Goal: Entertainment & Leisure: Consume media (video, audio)

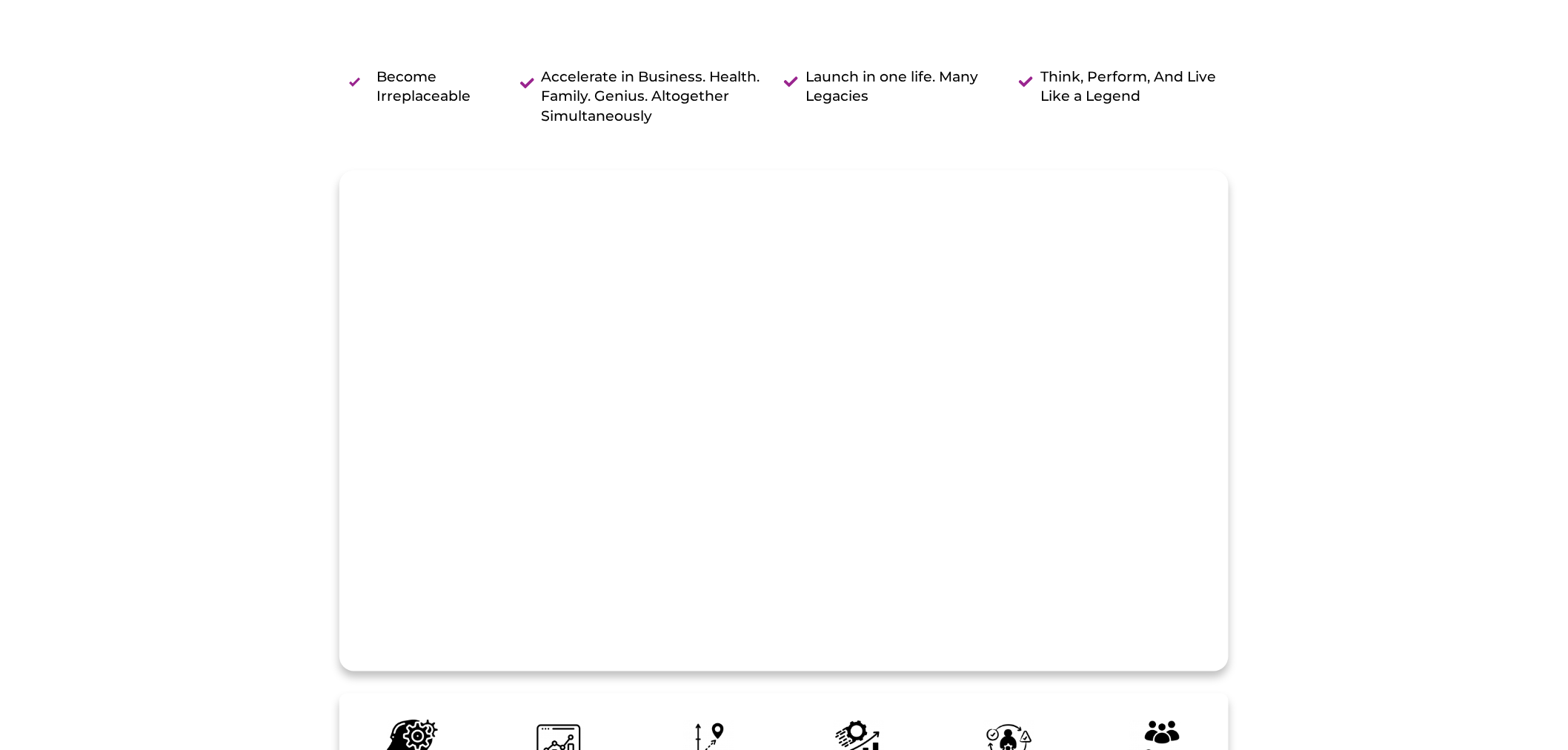
click at [816, 410] on video at bounding box center [784, 392] width 888 height 444
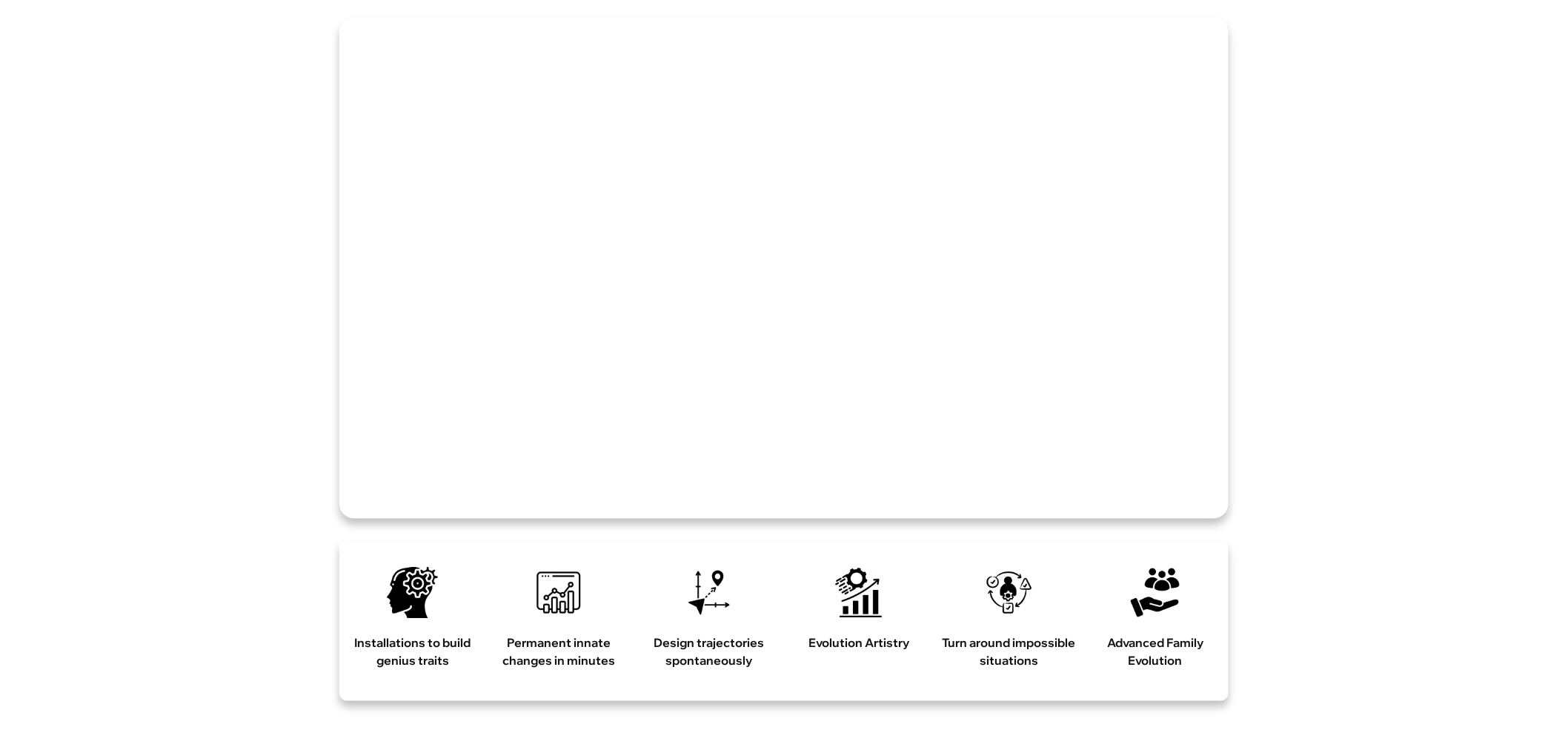
scroll to position [643, 0]
click at [407, 457] on video at bounding box center [784, 243] width 888 height 444
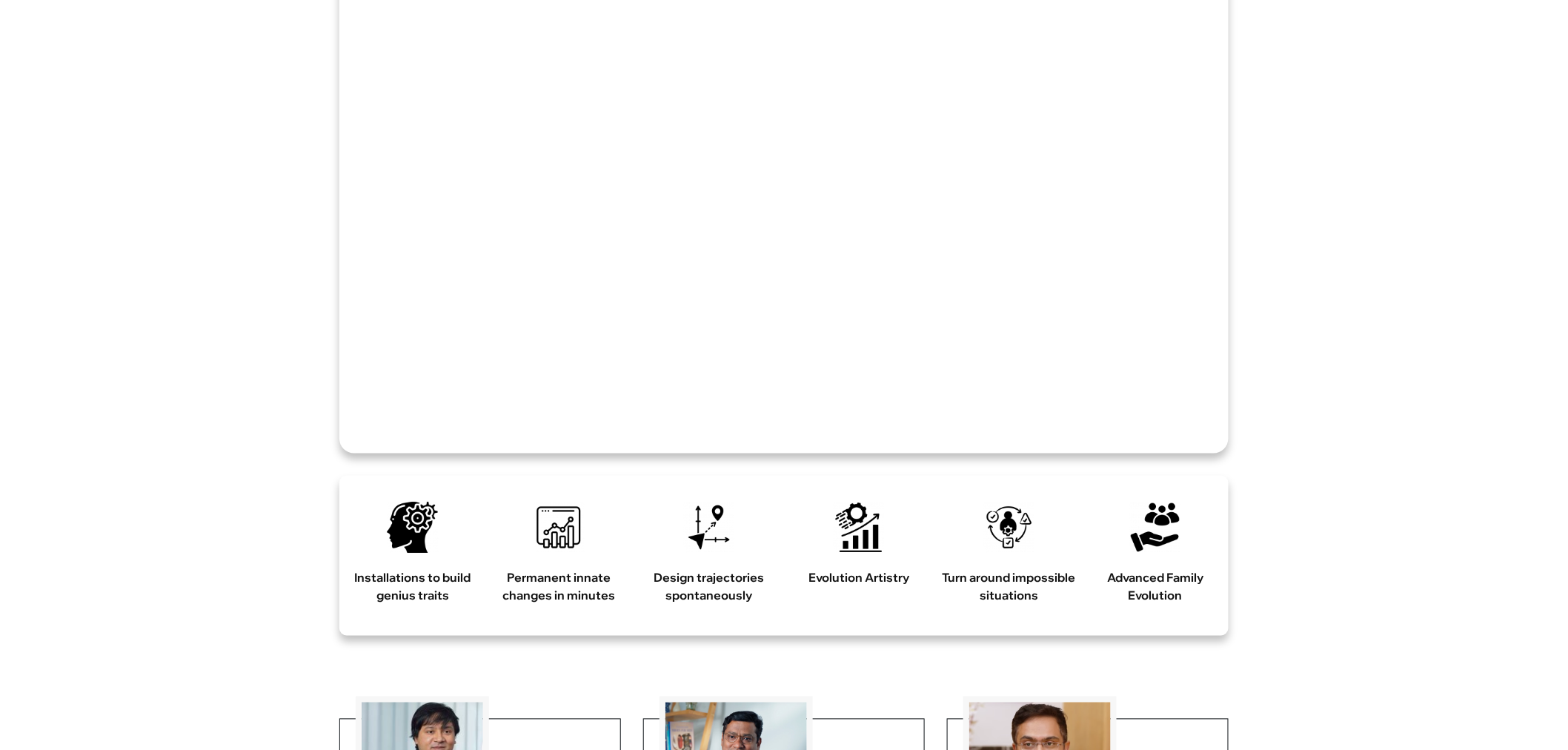
scroll to position [712, 0]
click at [801, 243] on video at bounding box center [784, 174] width 888 height 444
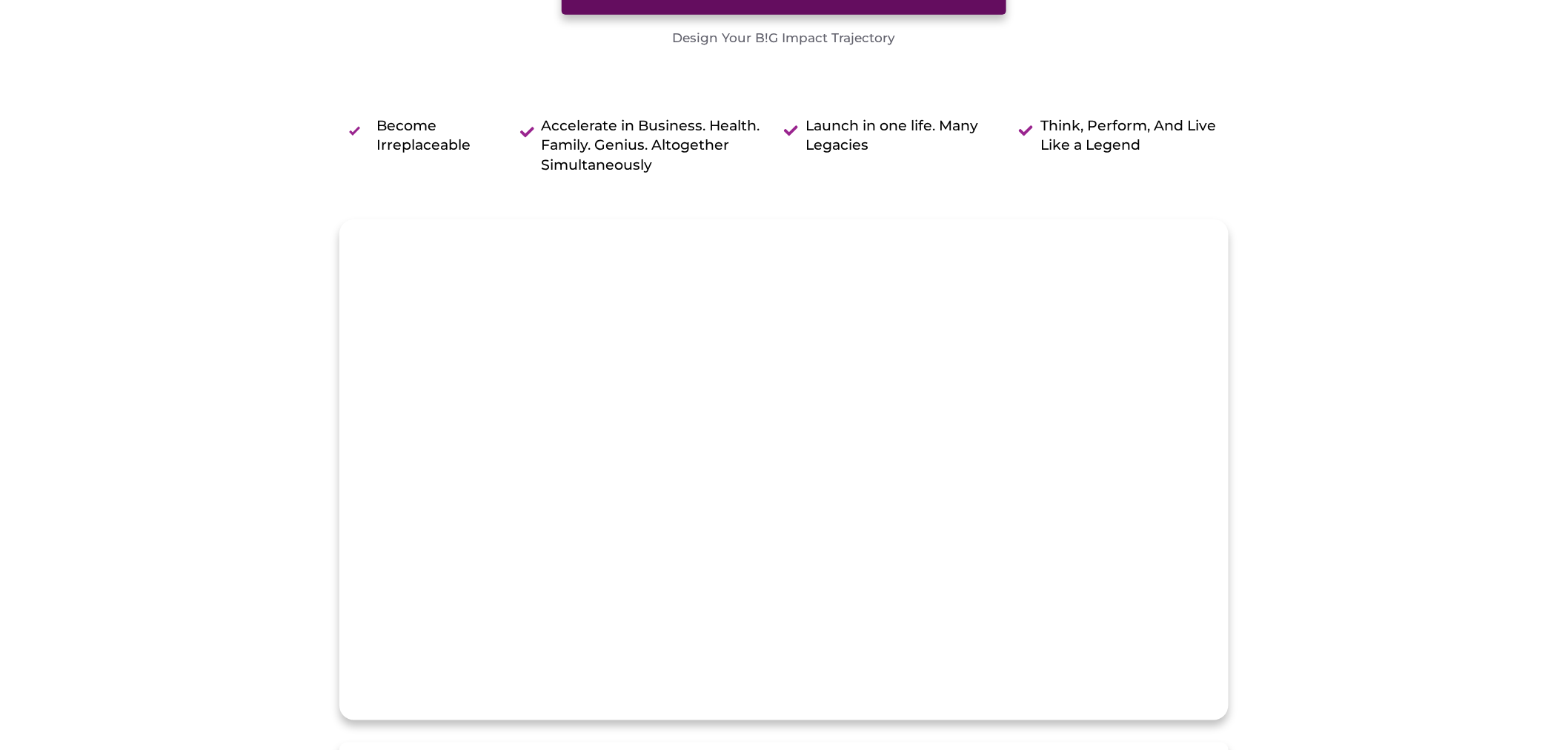
scroll to position [446, 0]
click at [788, 553] on video at bounding box center [784, 440] width 888 height 444
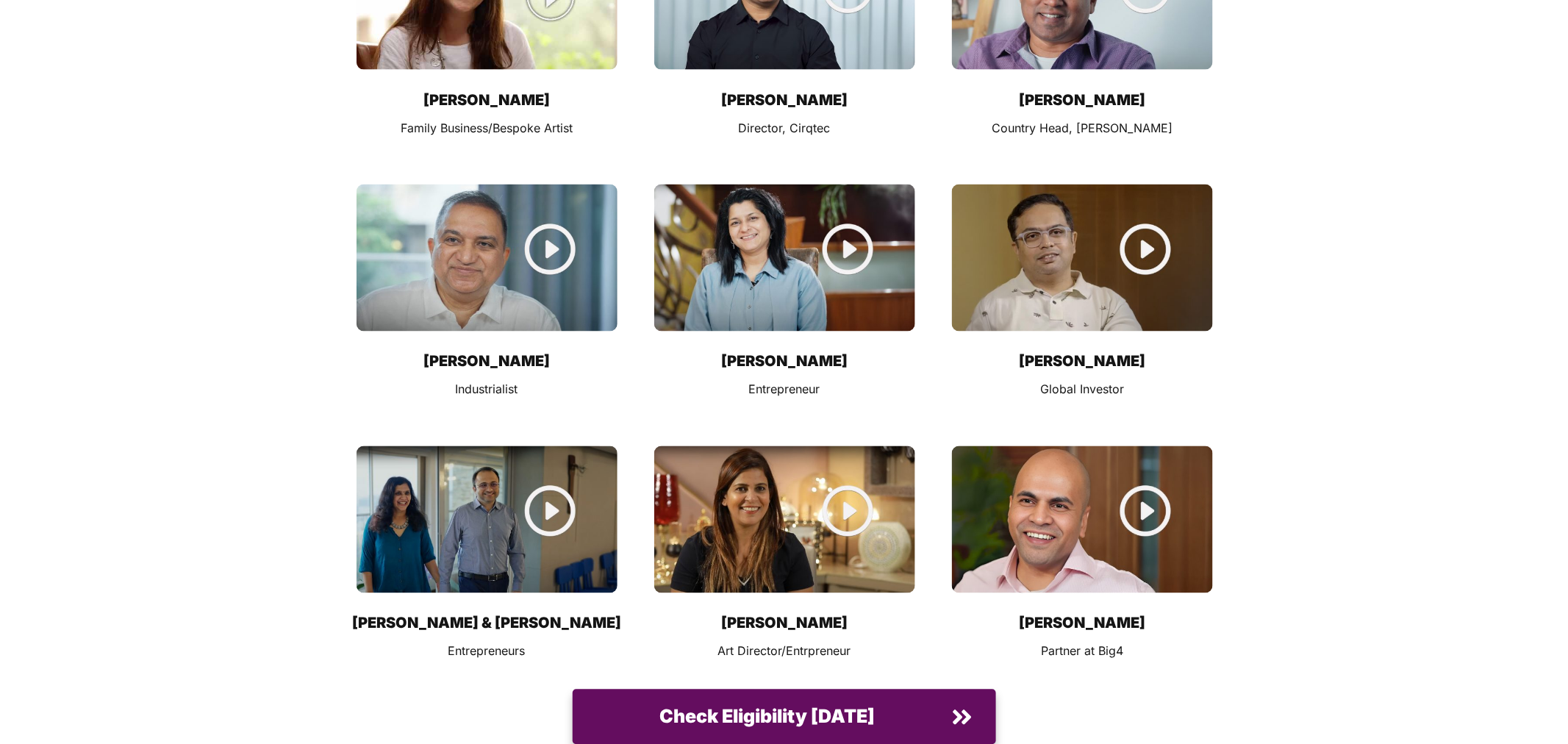
scroll to position [19517, 0]
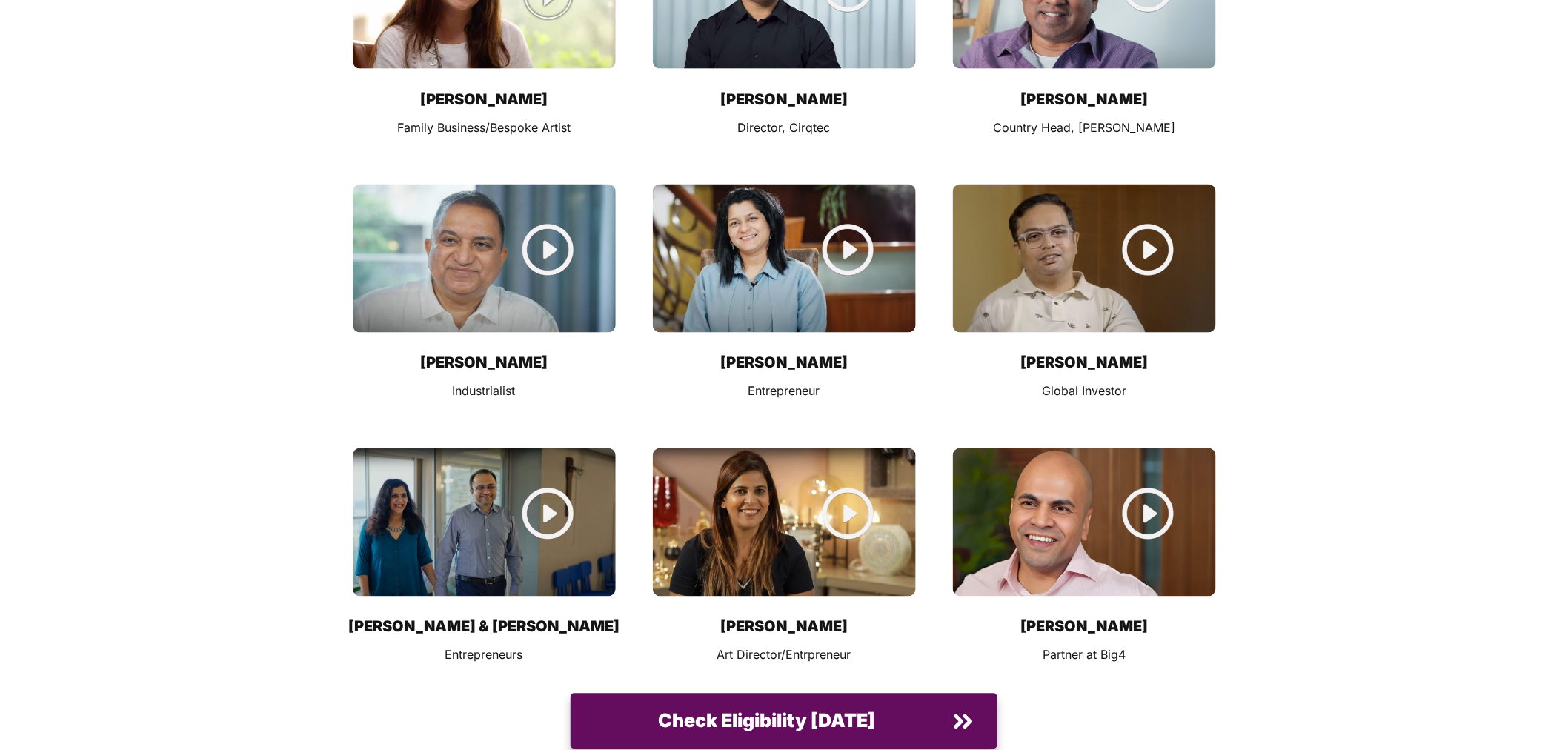
click at [551, 184] on img at bounding box center [485, 259] width 263 height 148
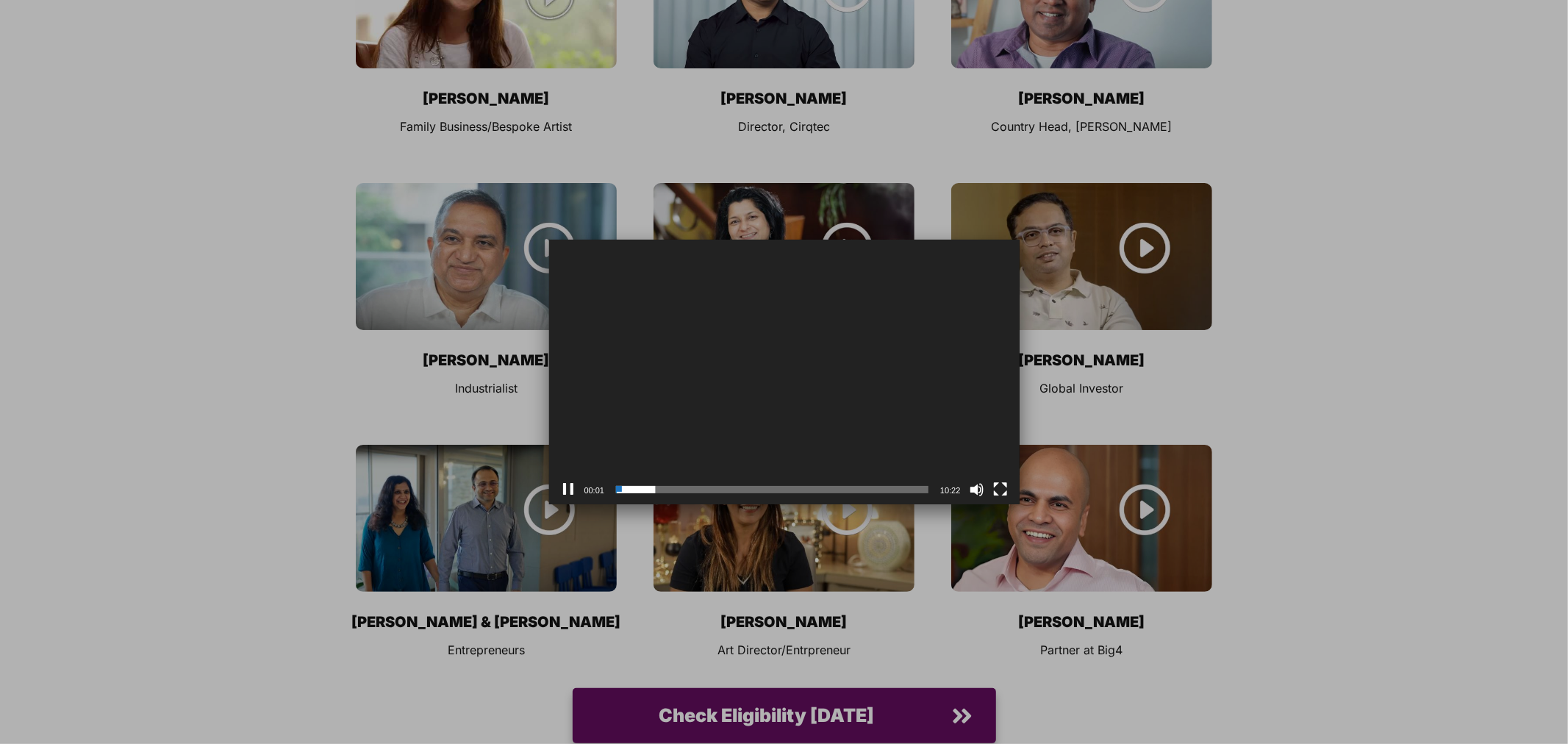
click at [571, 483] on button "Pause" at bounding box center [568, 490] width 15 height 15
click at [851, 130] on div at bounding box center [784, 372] width 1568 height 744
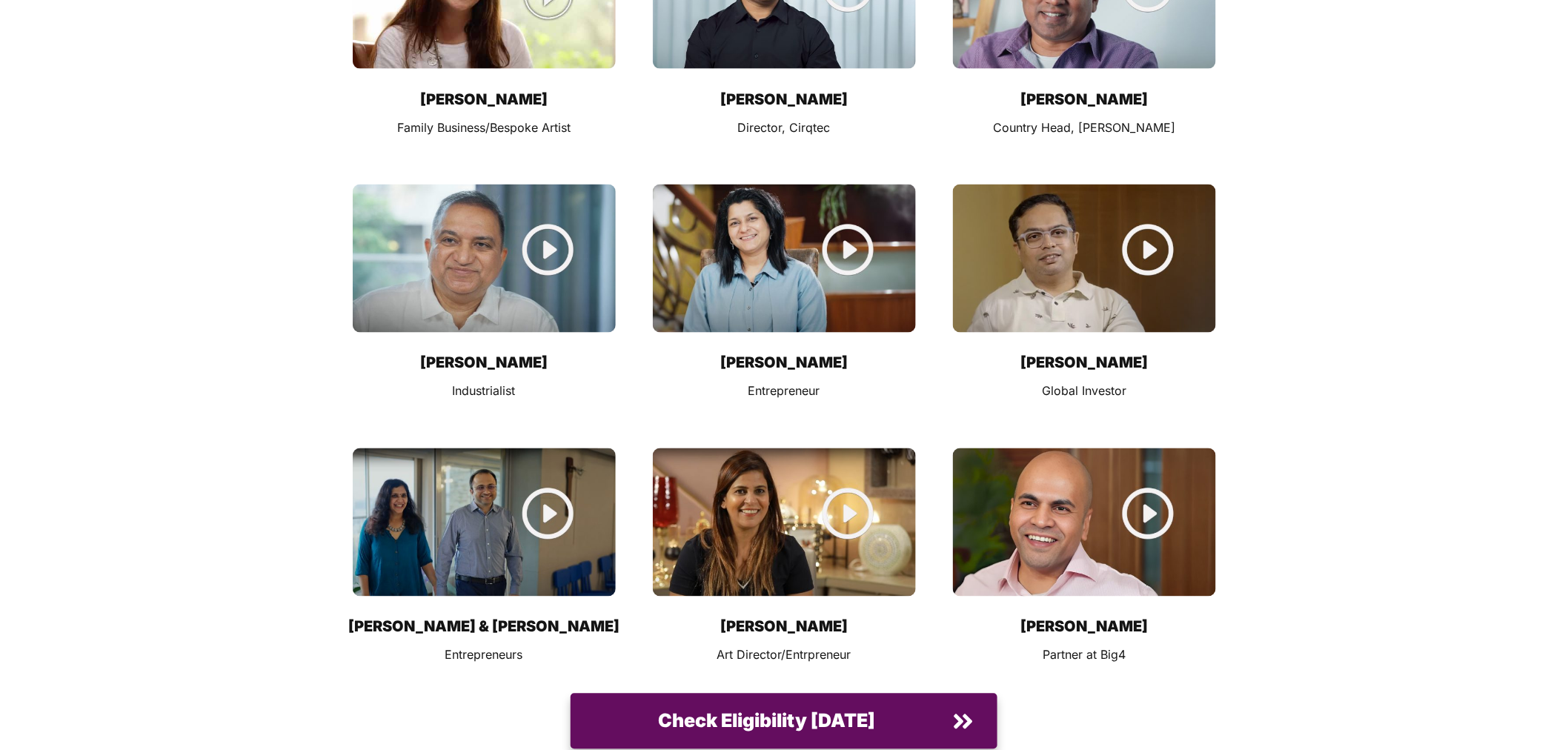
click at [858, 184] on img at bounding box center [785, 259] width 263 height 148
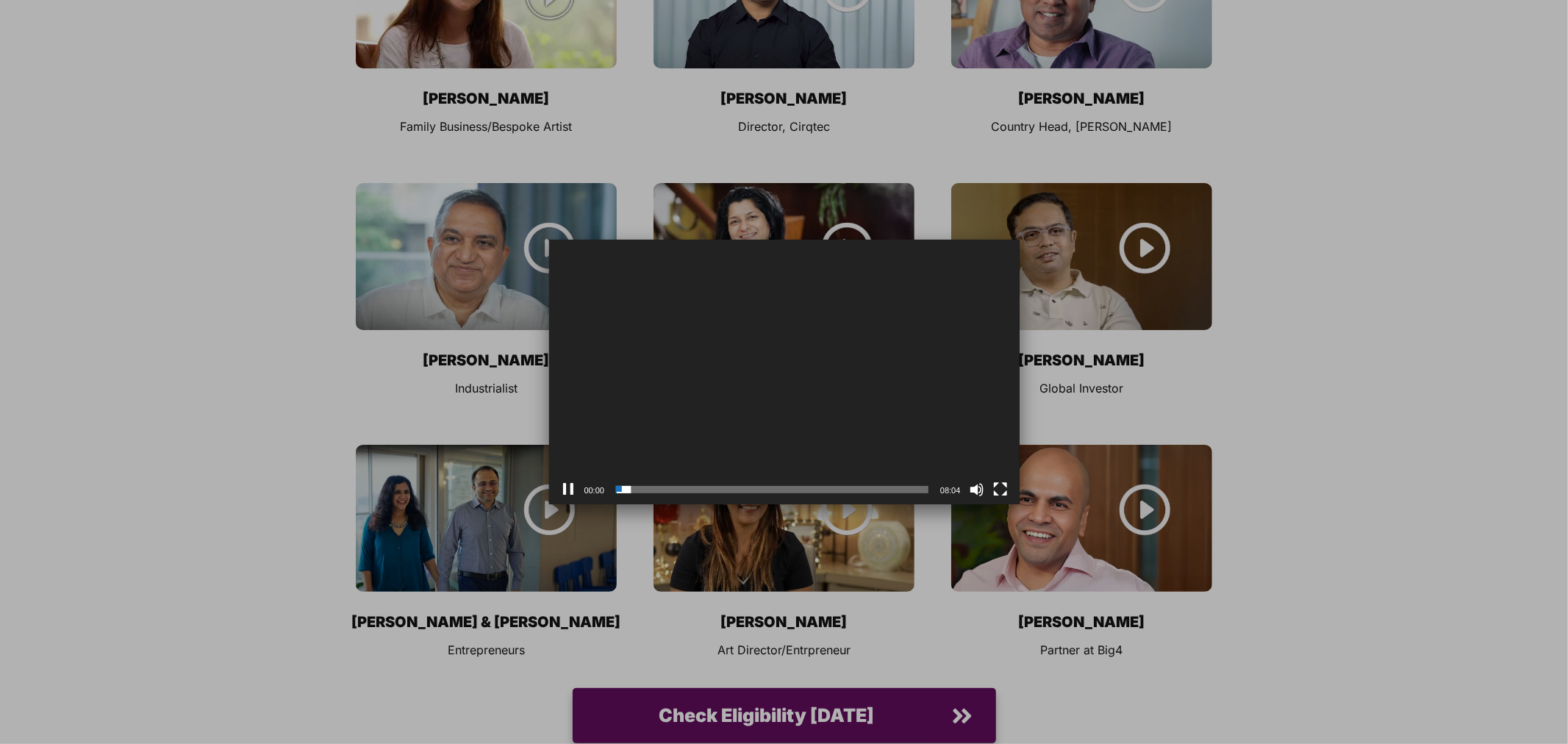
click at [555, 490] on div "00:00 00:00 08:04 Use Up/Down Arrow keys to increase or decrease volume." at bounding box center [784, 489] width 470 height 29
click at [1150, 143] on div at bounding box center [784, 372] width 1568 height 744
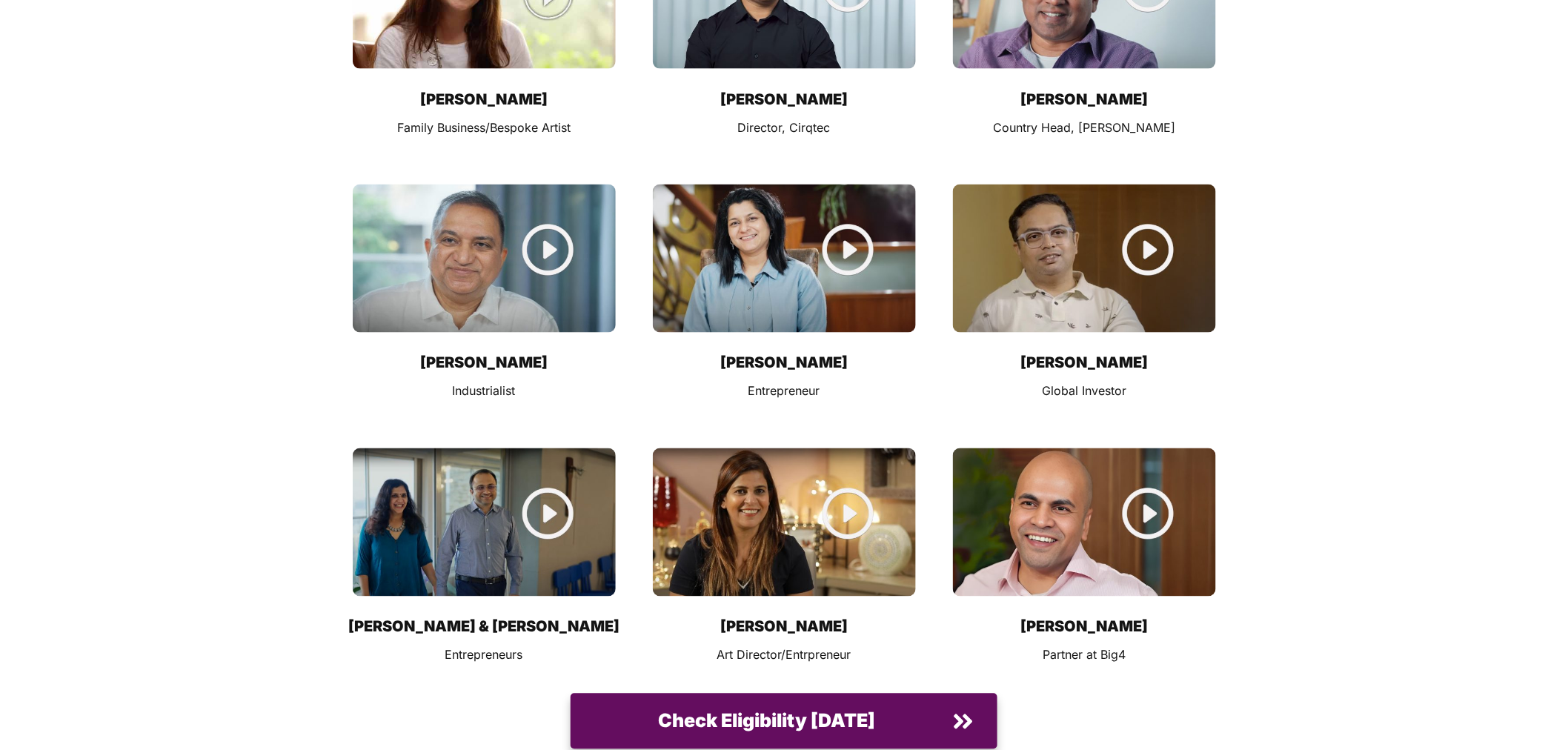
click at [1160, 184] on img at bounding box center [1085, 259] width 263 height 148
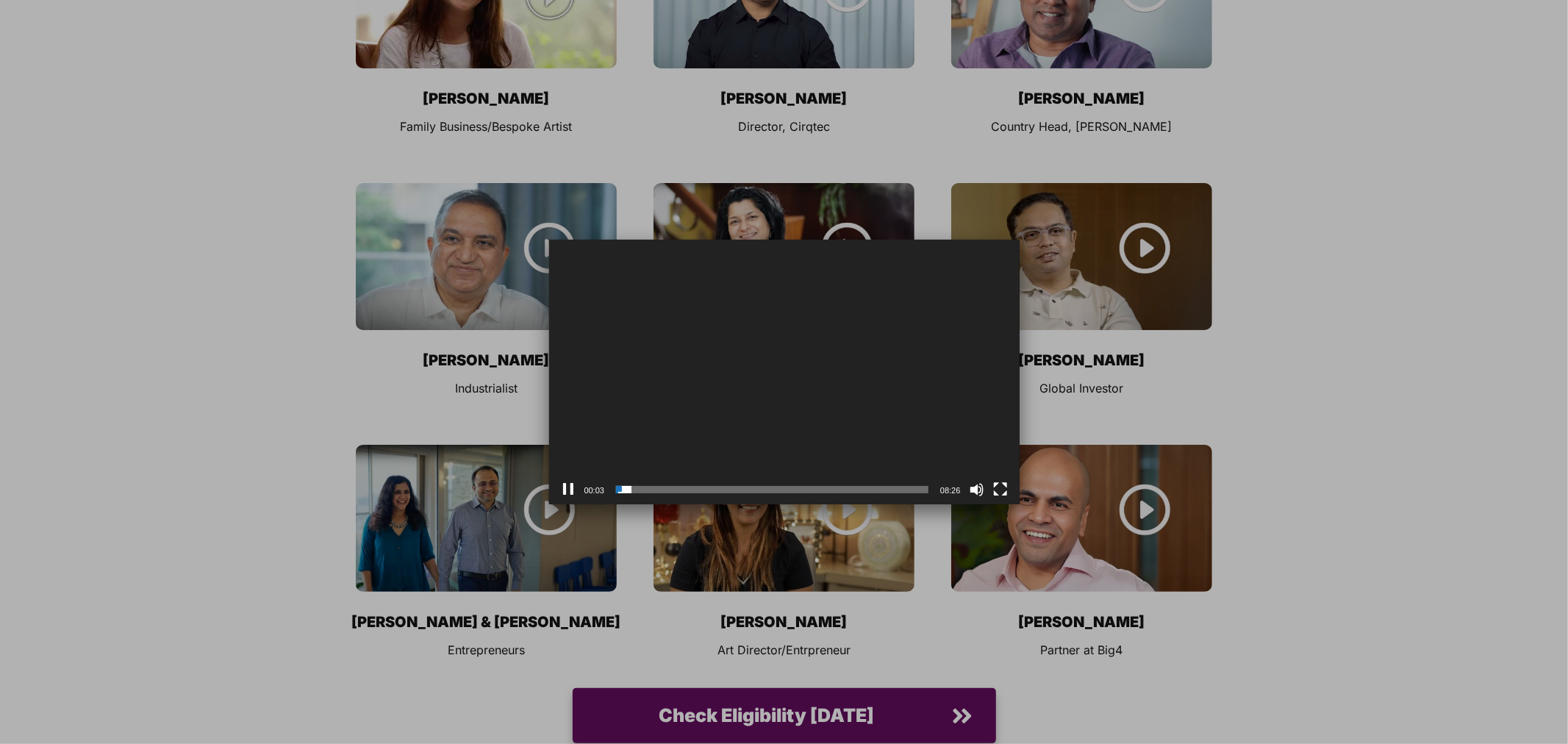
click at [554, 485] on div "00:03 01:31 08:26 Use Up/Down Arrow keys to increase or decrease volume." at bounding box center [784, 489] width 470 height 29
click at [571, 485] on button "Pause" at bounding box center [568, 490] width 15 height 15
click at [535, 408] on div at bounding box center [784, 372] width 1568 height 744
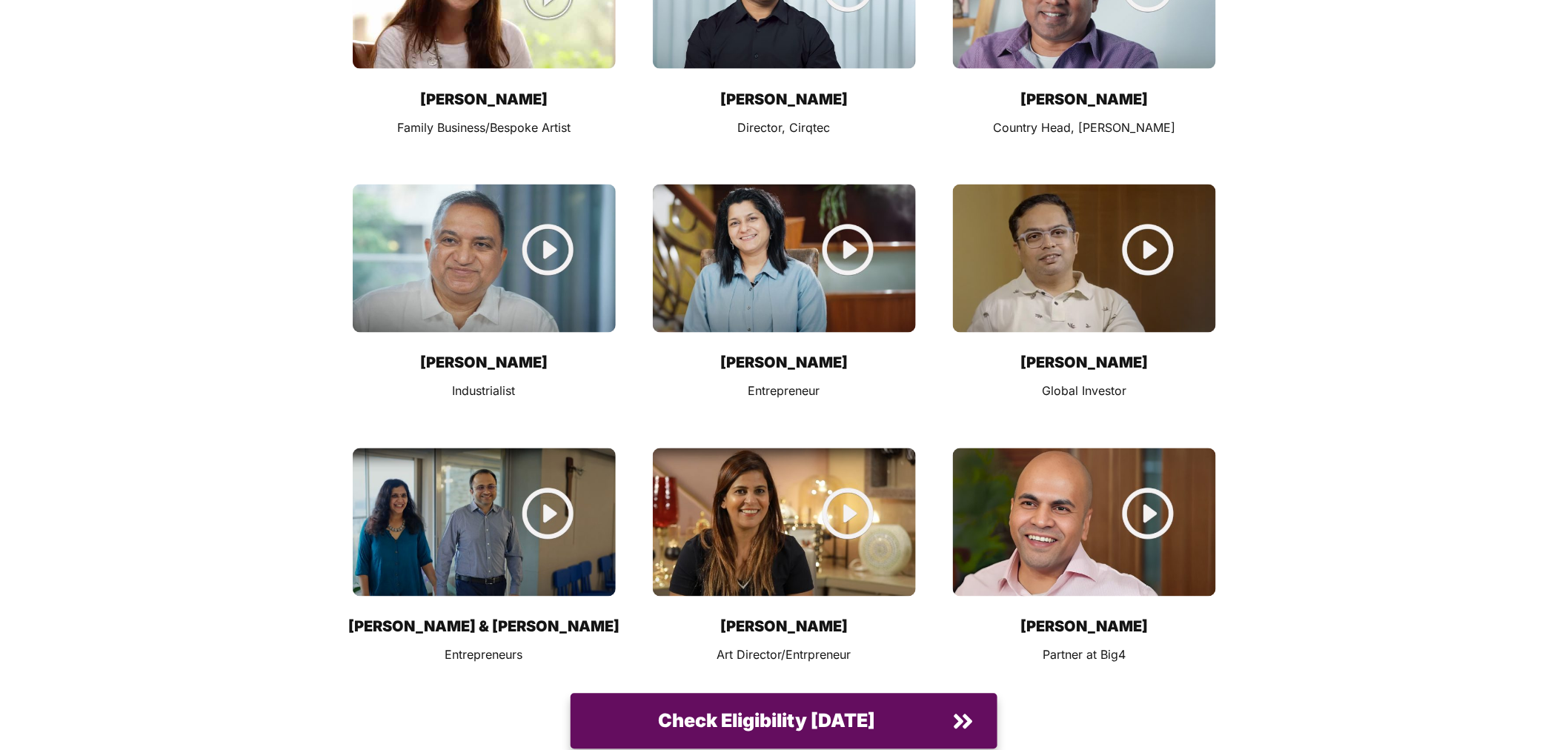
click at [540, 448] on img at bounding box center [485, 522] width 263 height 148
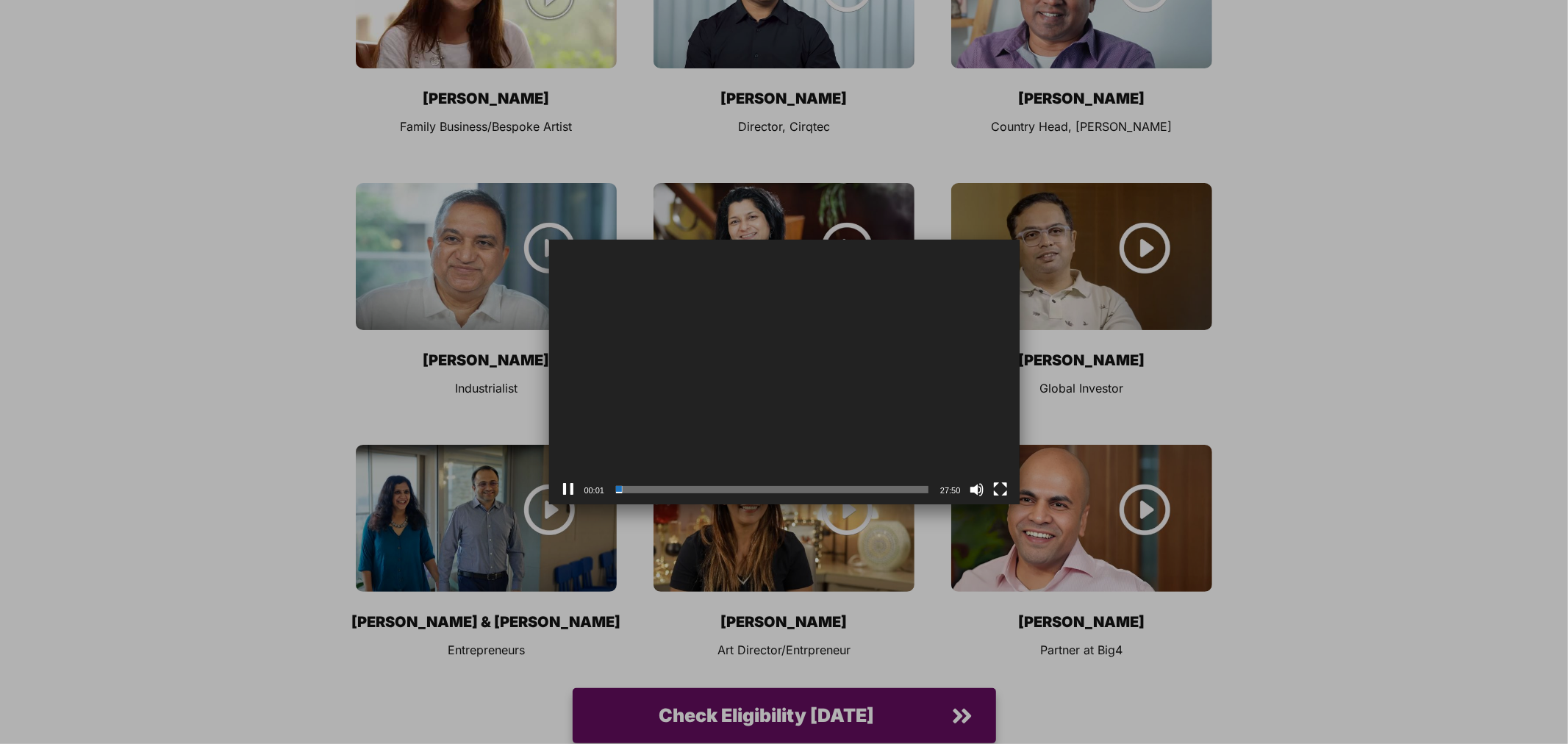
click at [568, 488] on button "Pause" at bounding box center [568, 490] width 15 height 15
click at [1135, 416] on div at bounding box center [784, 372] width 1568 height 744
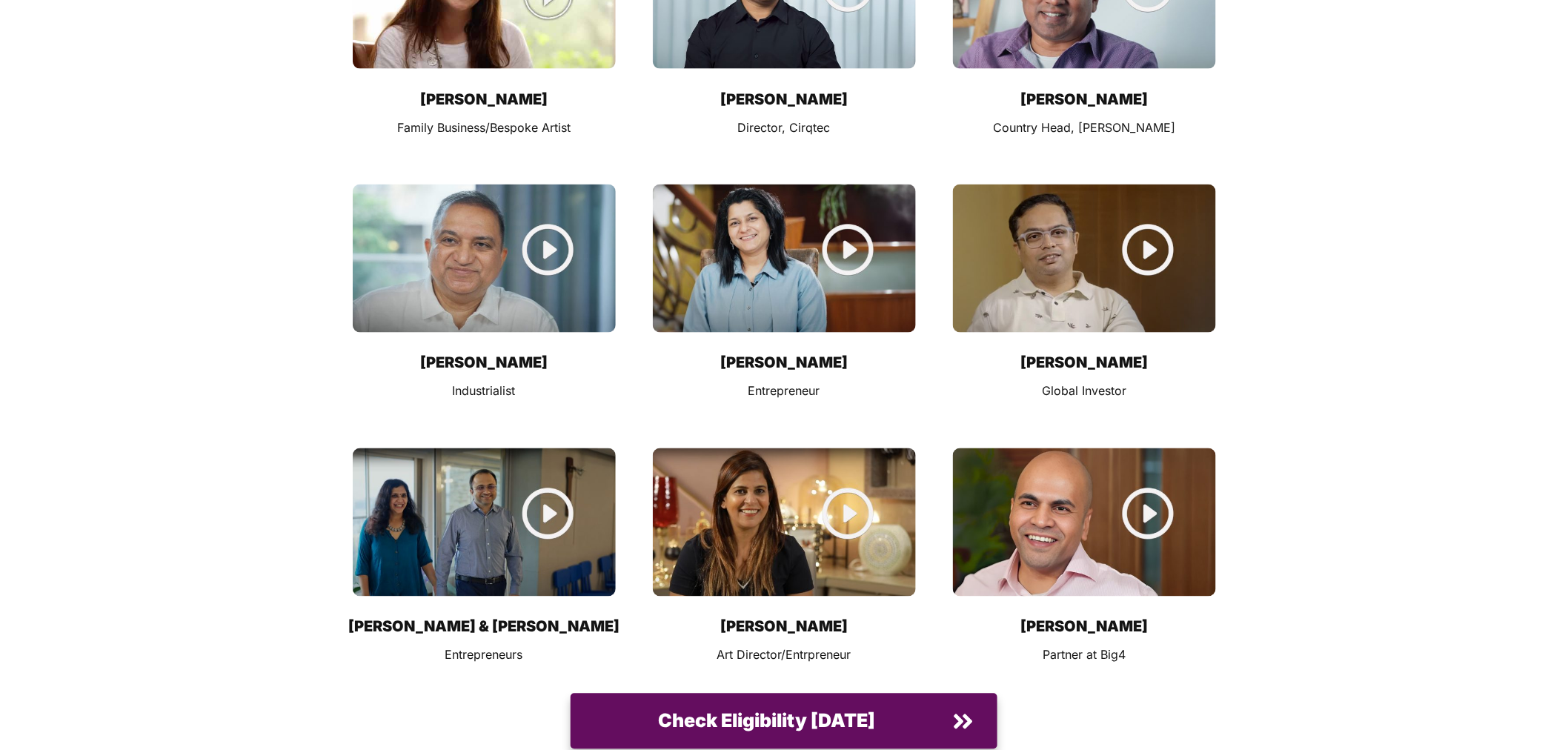
click at [818, 448] on img at bounding box center [785, 522] width 263 height 148
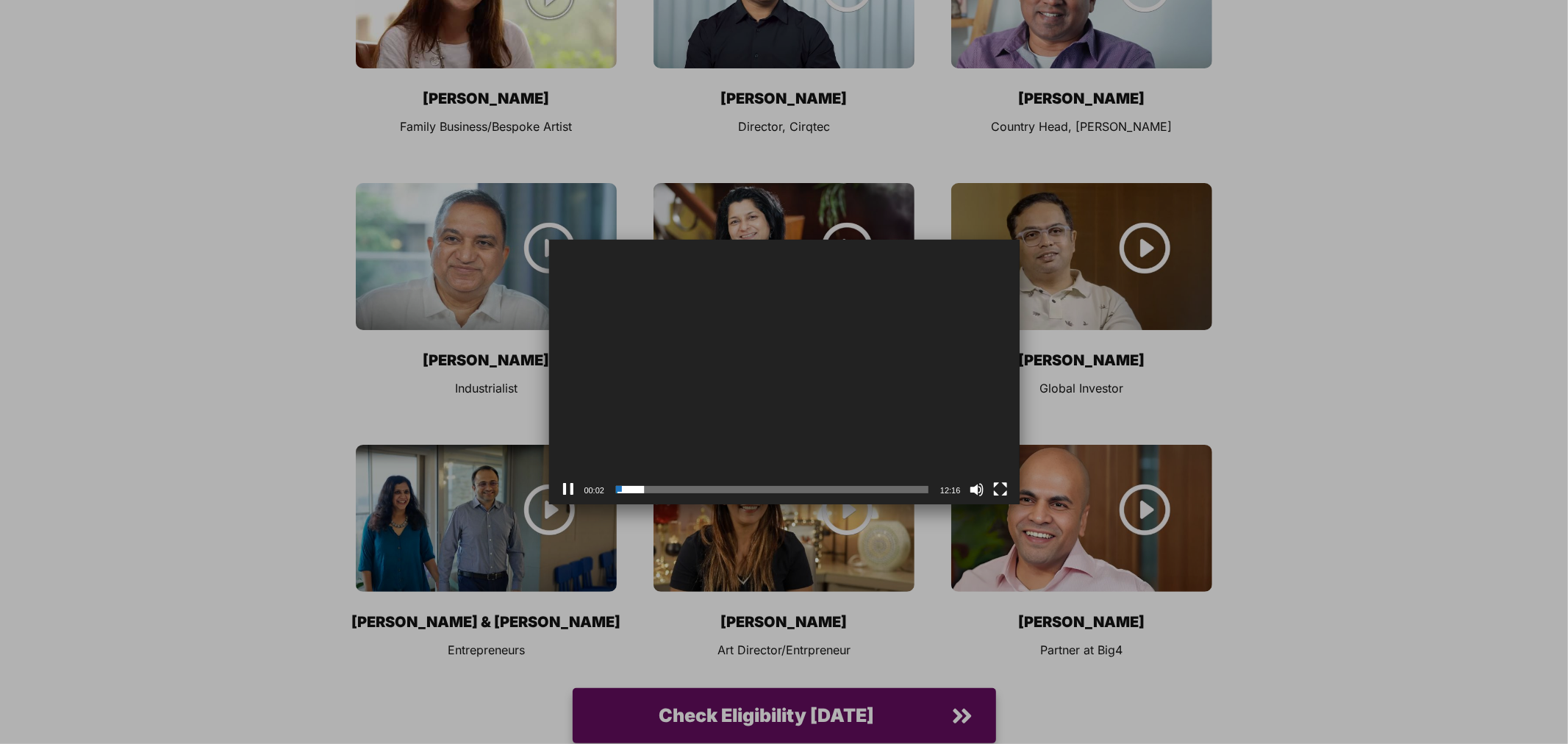
click at [1059, 466] on div at bounding box center [784, 372] width 1568 height 744
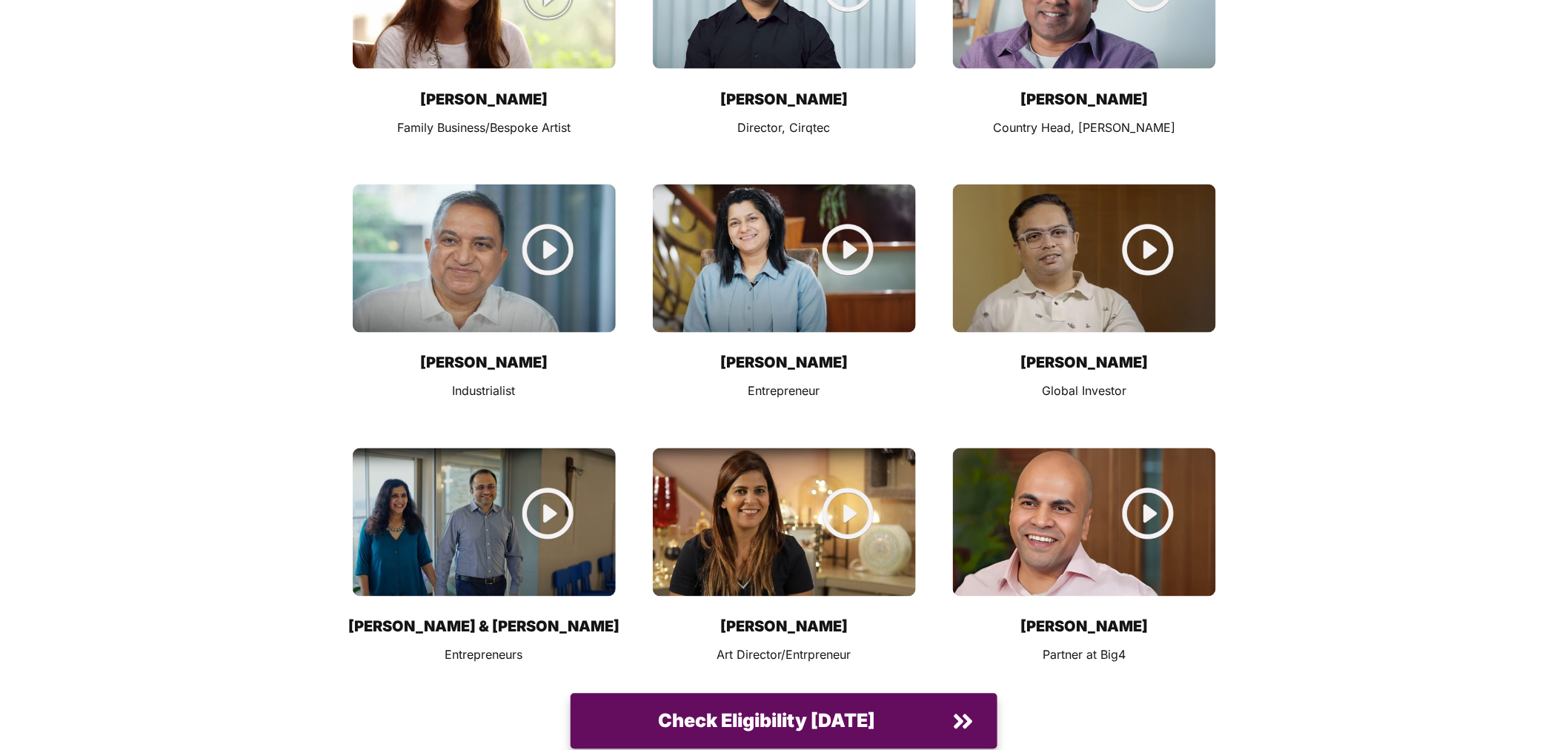
click at [1113, 448] on img at bounding box center [1085, 522] width 263 height 148
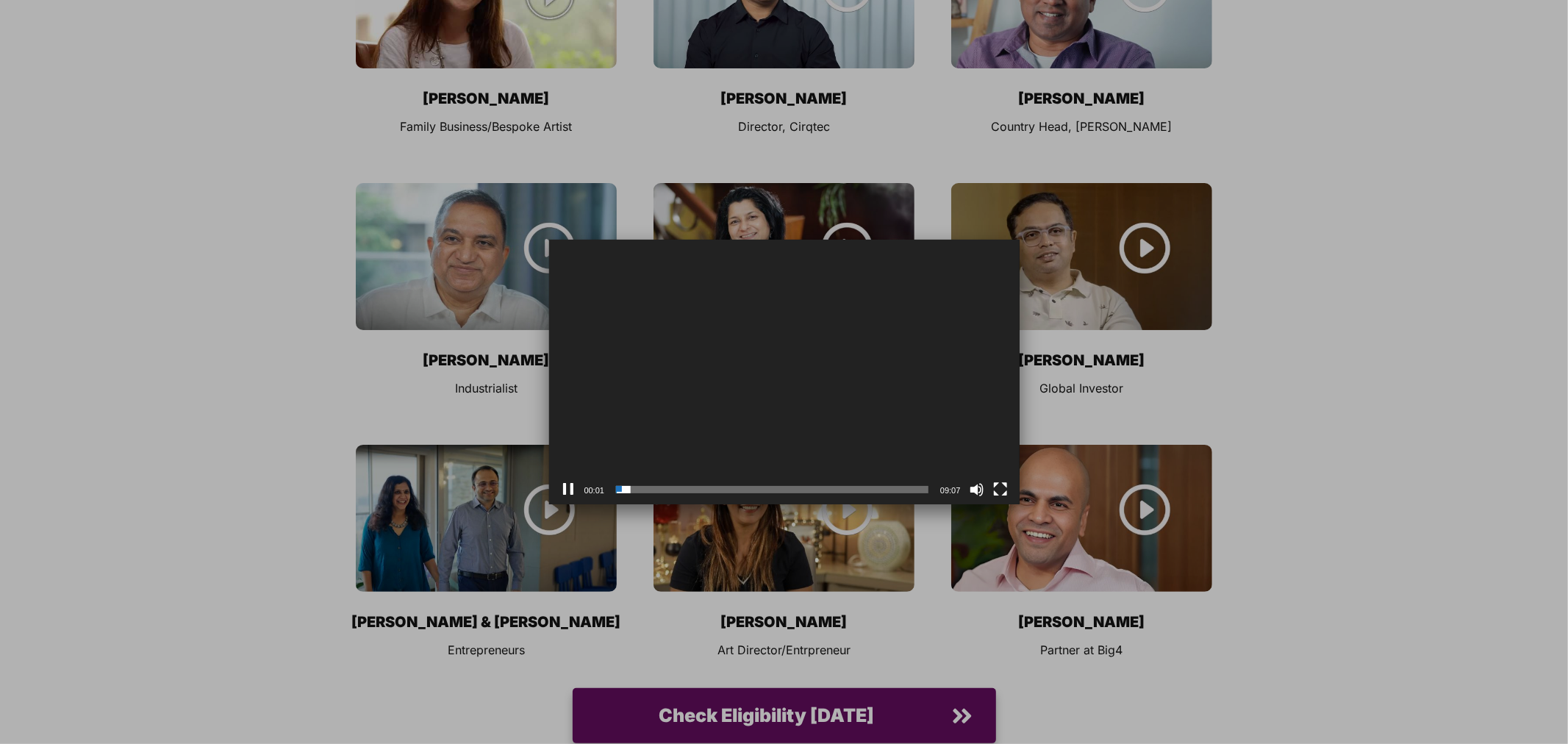
click at [567, 490] on button "Pause" at bounding box center [568, 490] width 15 height 15
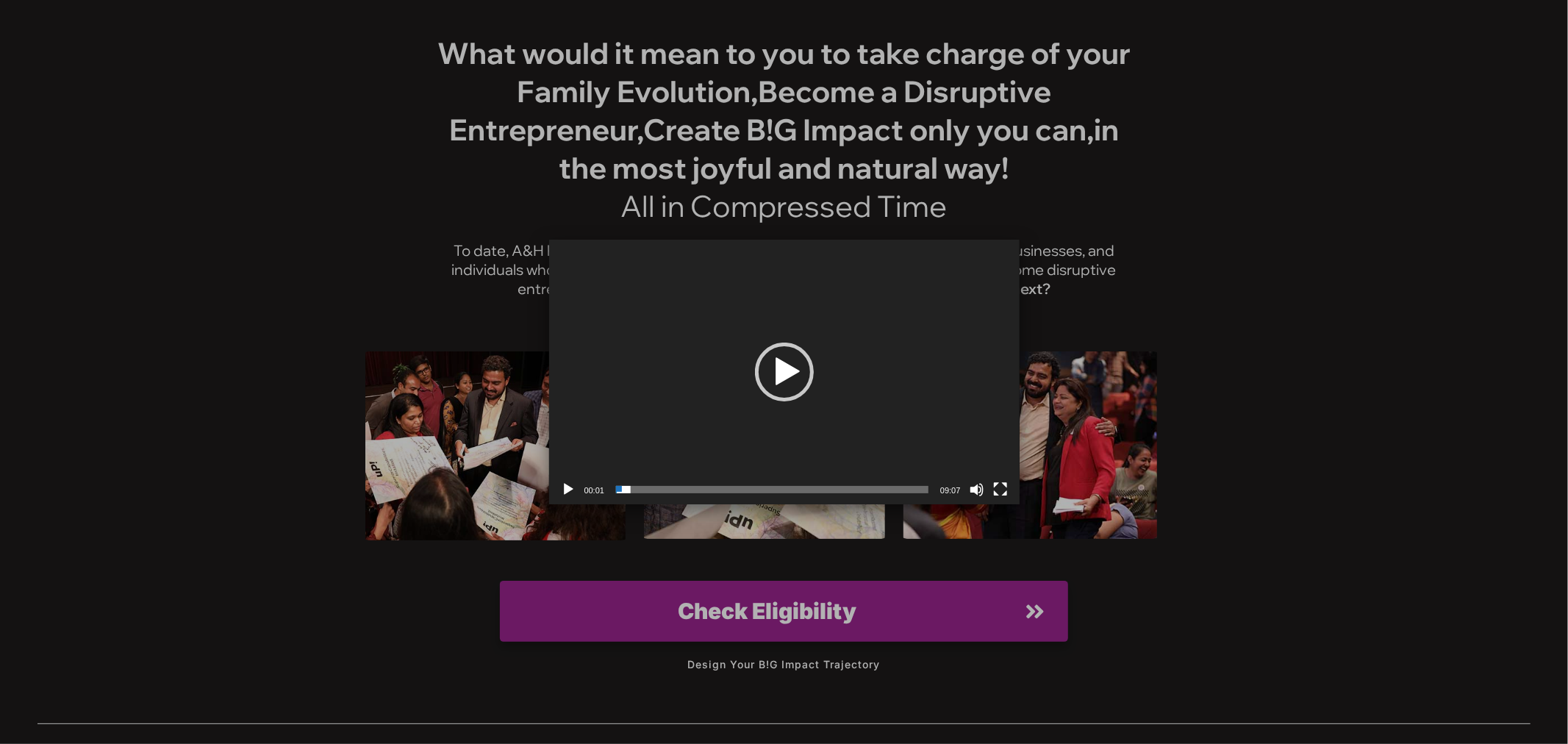
scroll to position [20311, 0]
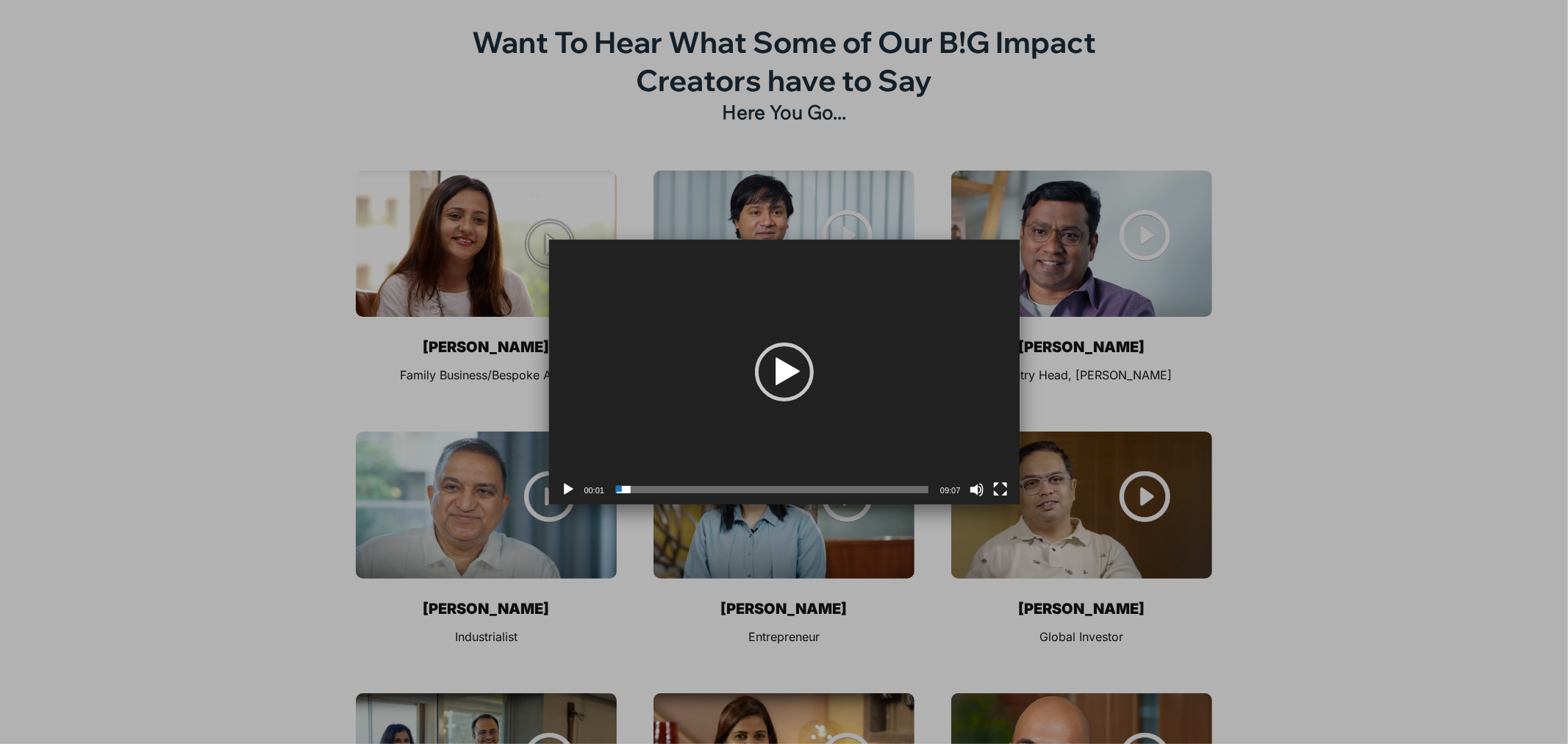
click at [1406, 357] on div at bounding box center [784, 372] width 1568 height 744
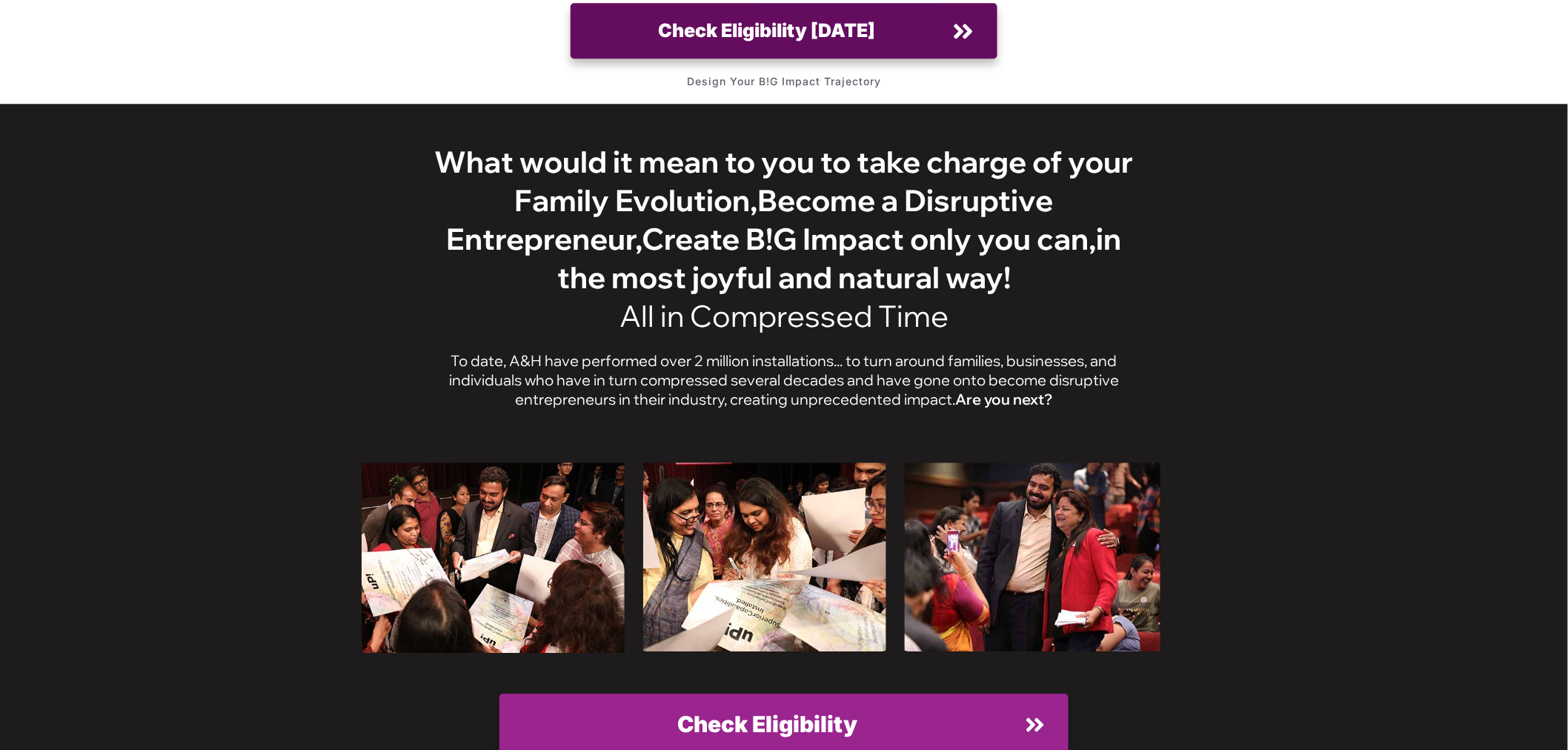
scroll to position [20583, 0]
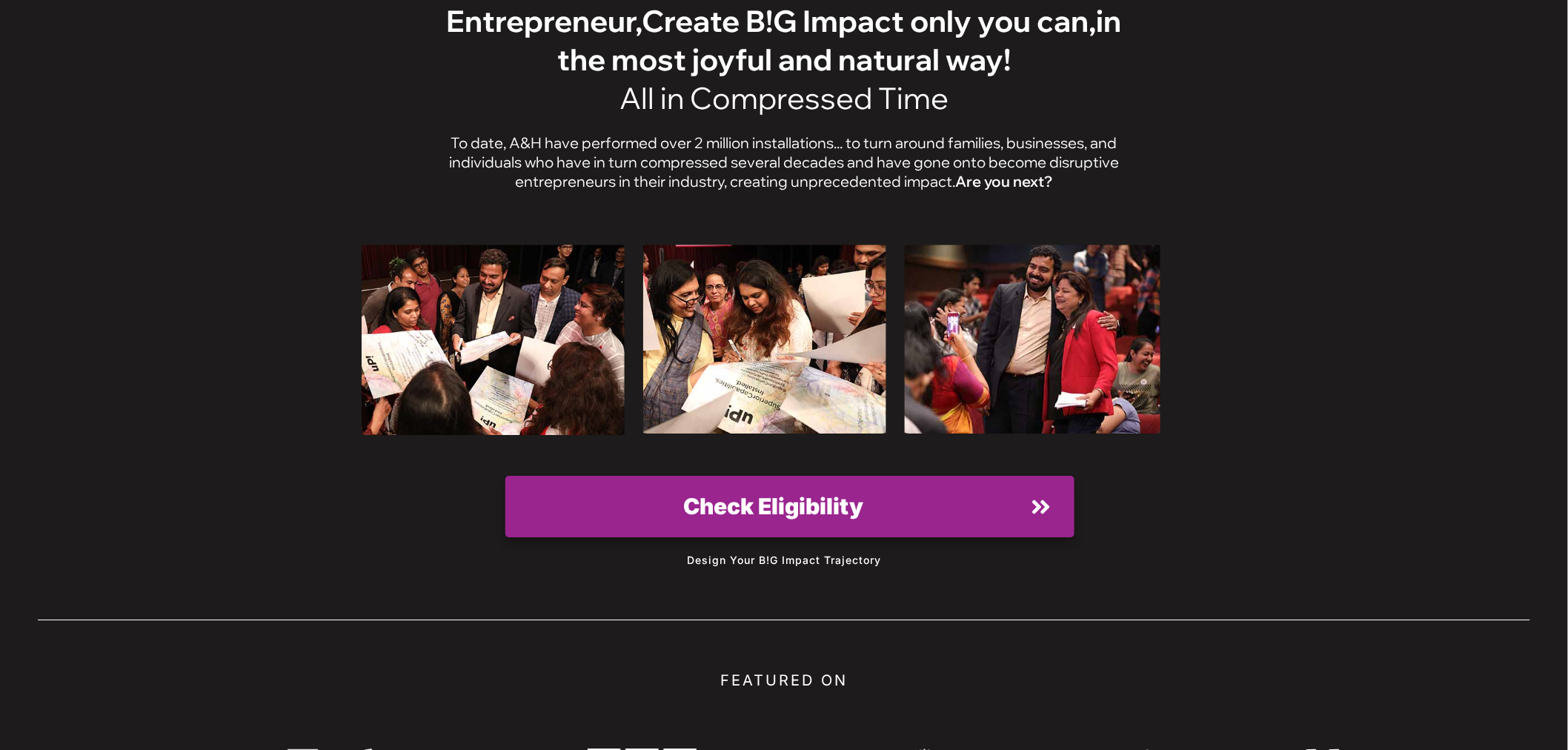
click at [992, 476] on link "Check Eligibility" at bounding box center [790, 506] width 569 height 60
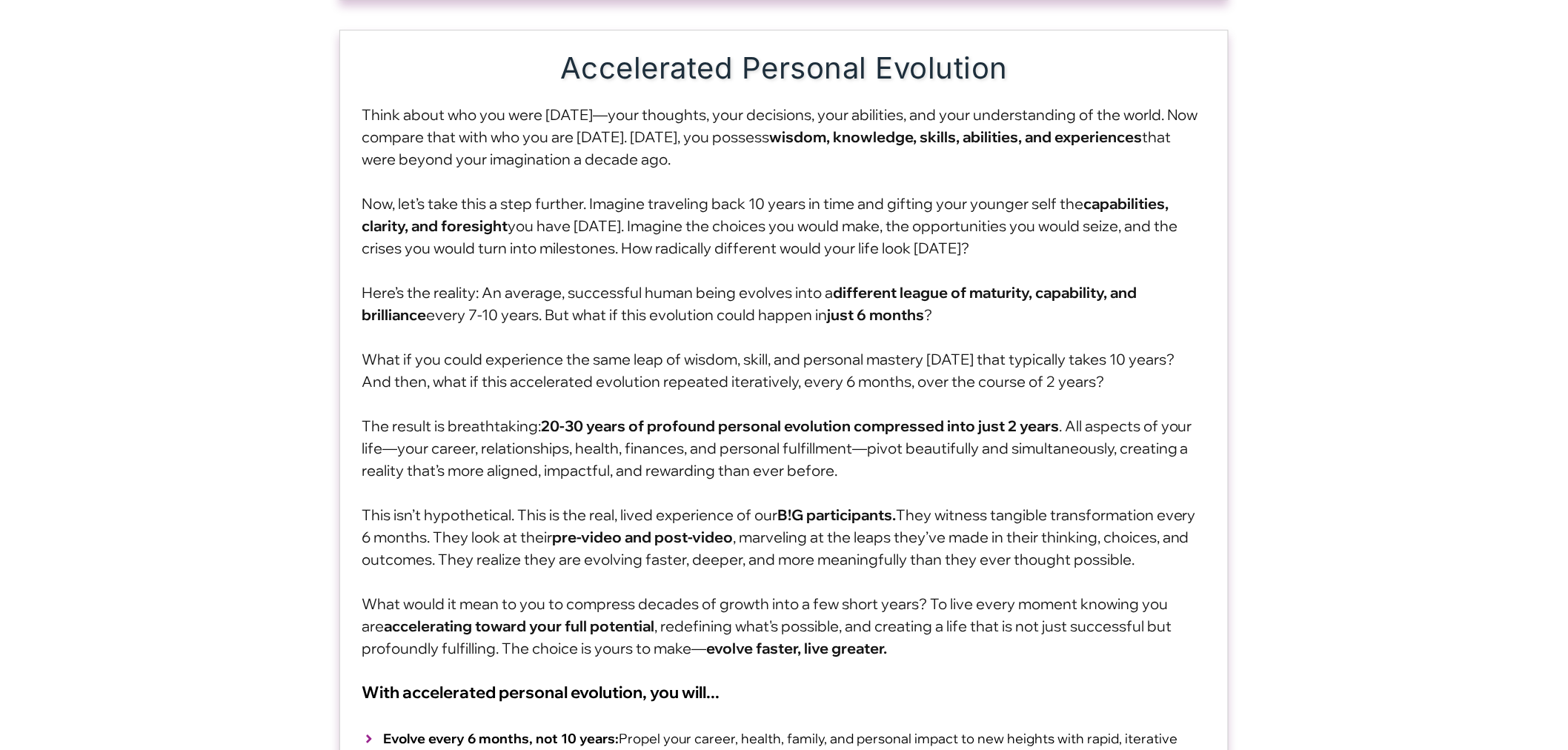
scroll to position [6426, 0]
